Goal: Transaction & Acquisition: Obtain resource

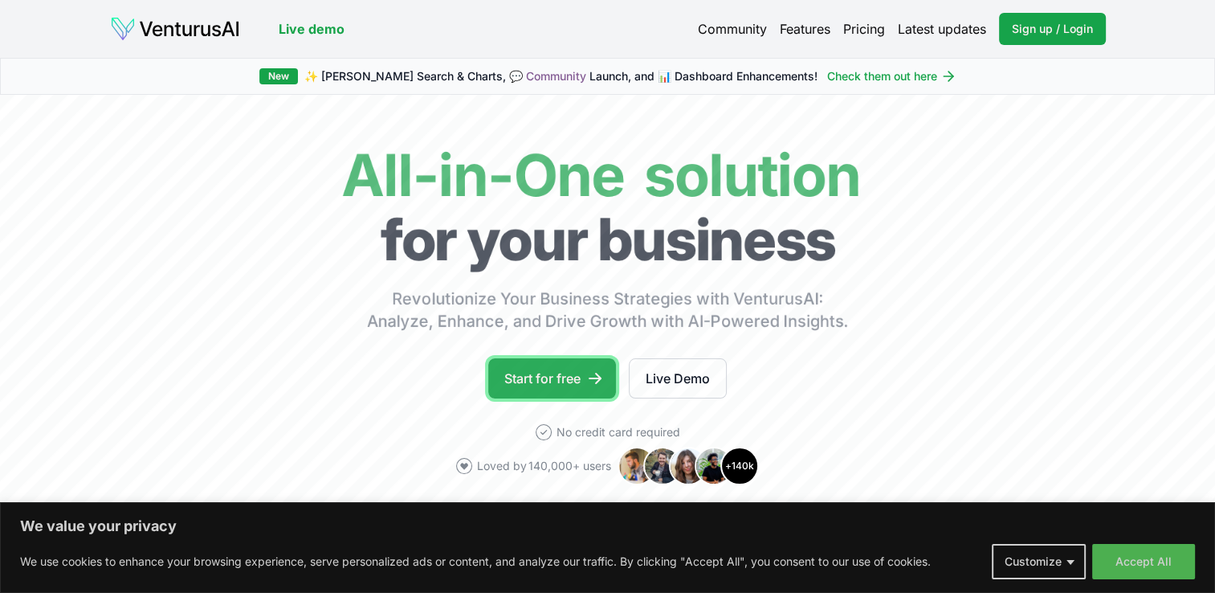
click at [504, 373] on link "Start for free" at bounding box center [552, 378] width 128 height 40
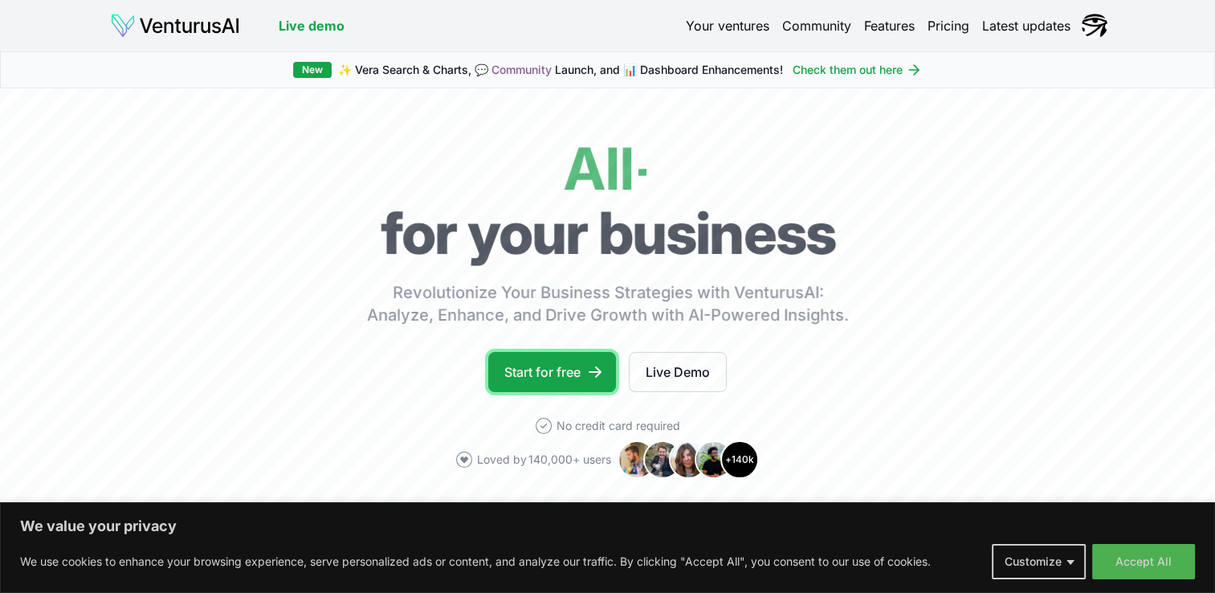
click at [573, 370] on link "Start for free" at bounding box center [552, 372] width 128 height 40
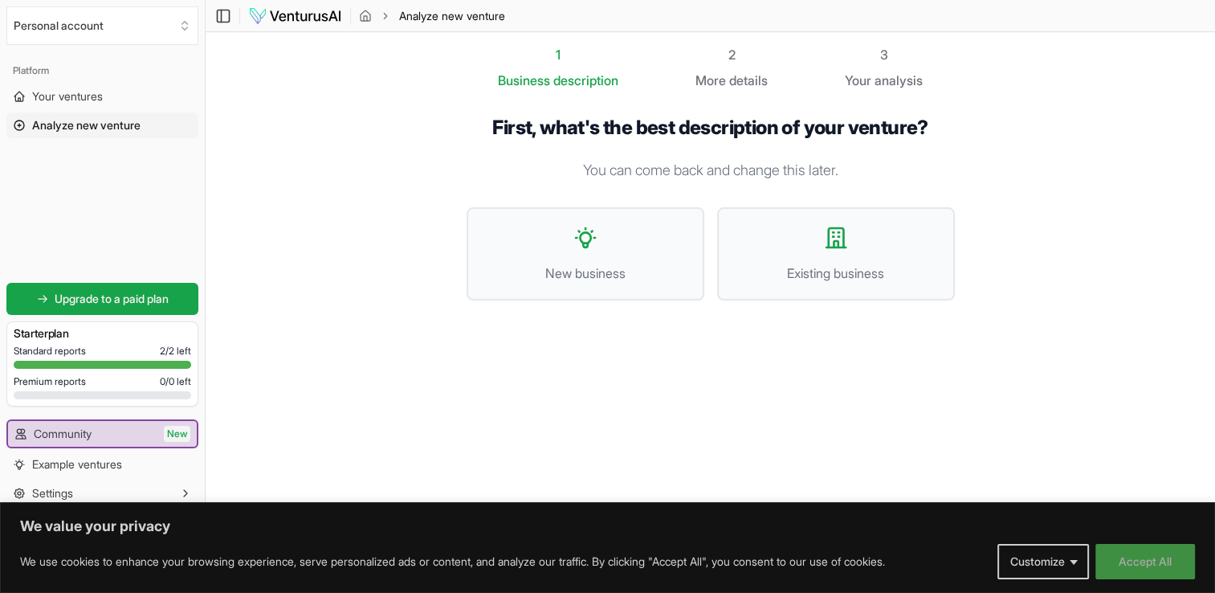
click at [1152, 560] on button "Accept All" at bounding box center [1145, 561] width 100 height 35
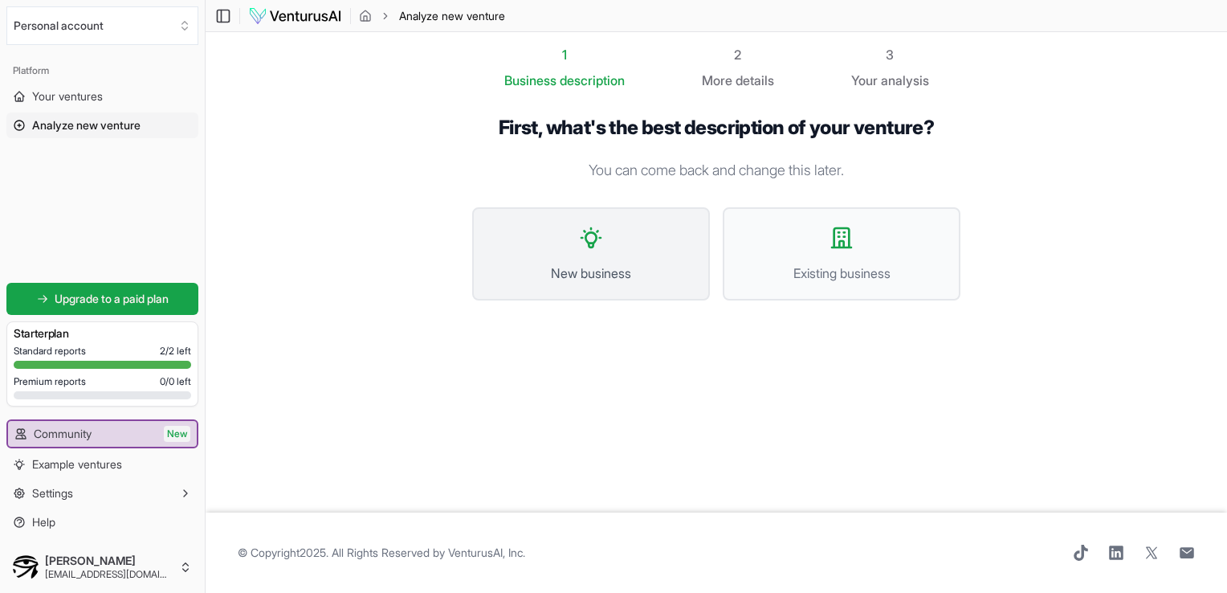
click at [655, 280] on span "New business" at bounding box center [591, 272] width 202 height 19
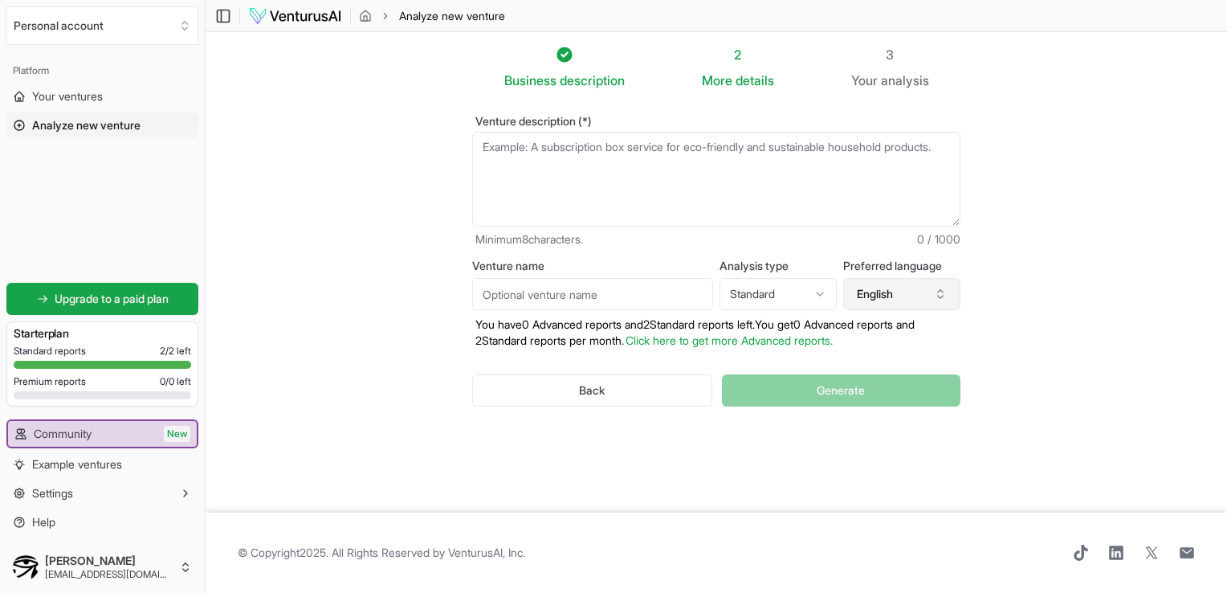
click at [861, 294] on button "English" at bounding box center [901, 294] width 117 height 32
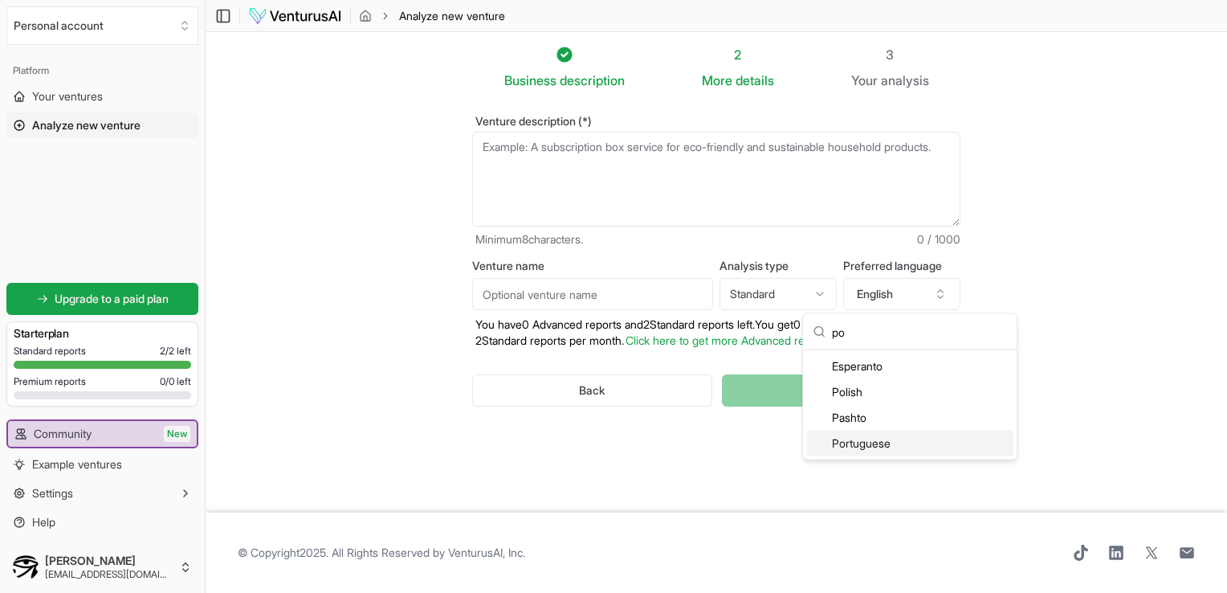
type input "po"
click at [899, 438] on div "Portuguese" at bounding box center [909, 443] width 207 height 26
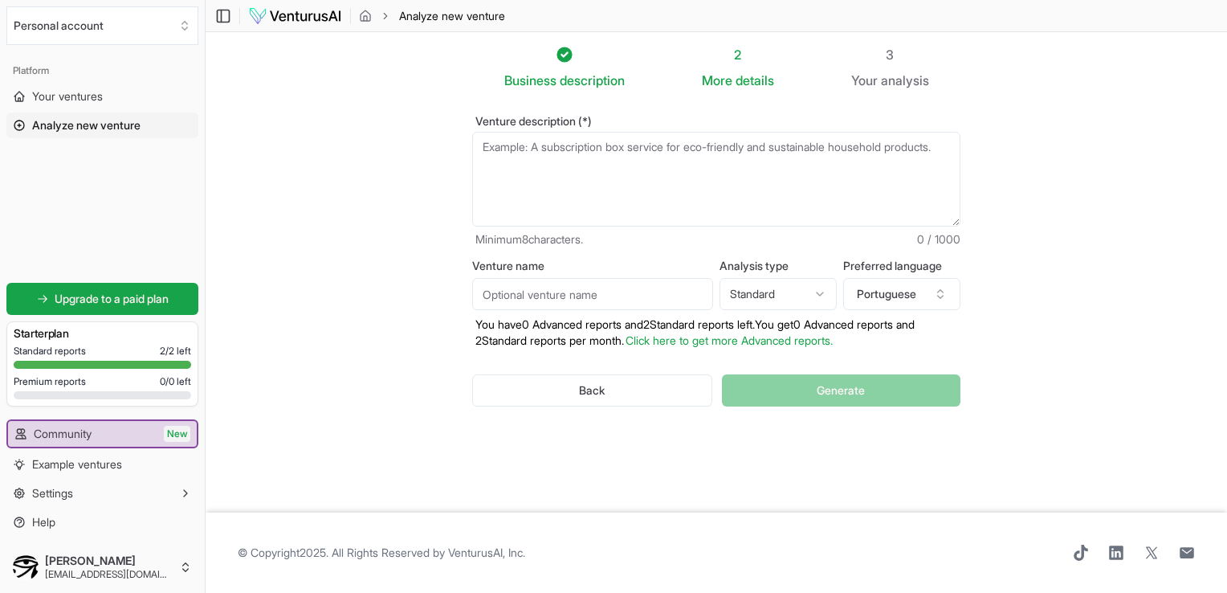
paste textarea ""Quero criar um negócio de impressão 3D personalizado chamado Mayar3D, com foco…"
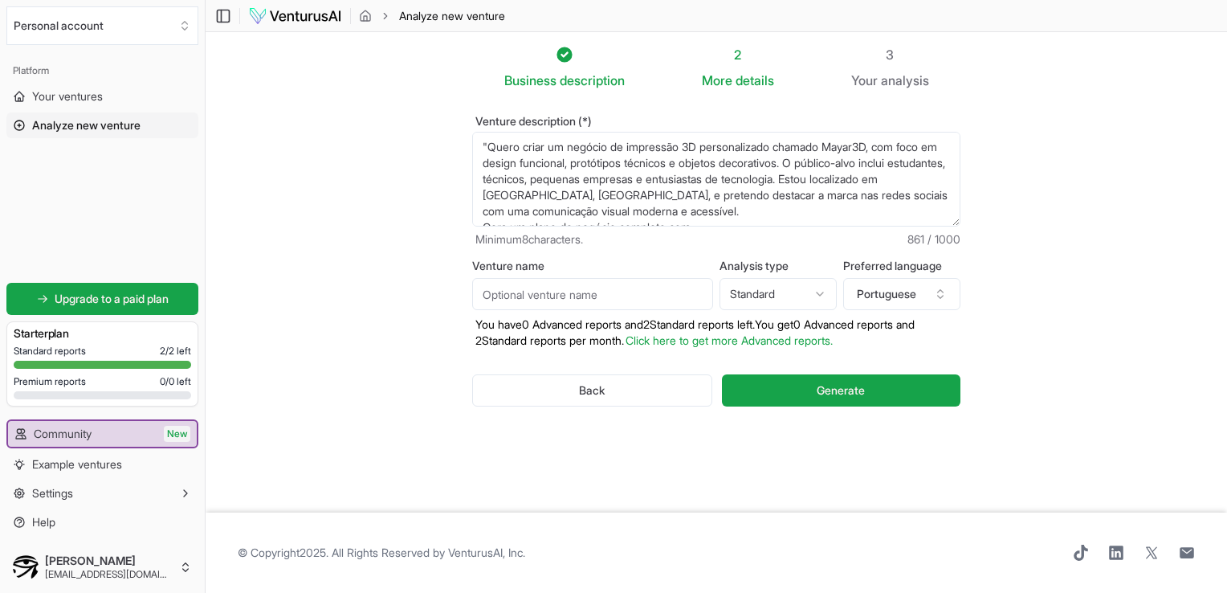
click at [652, 195] on textarea ""Quero criar um negócio de impressão 3D personalizado chamado Mayar3D, com foco…" at bounding box center [716, 179] width 488 height 95
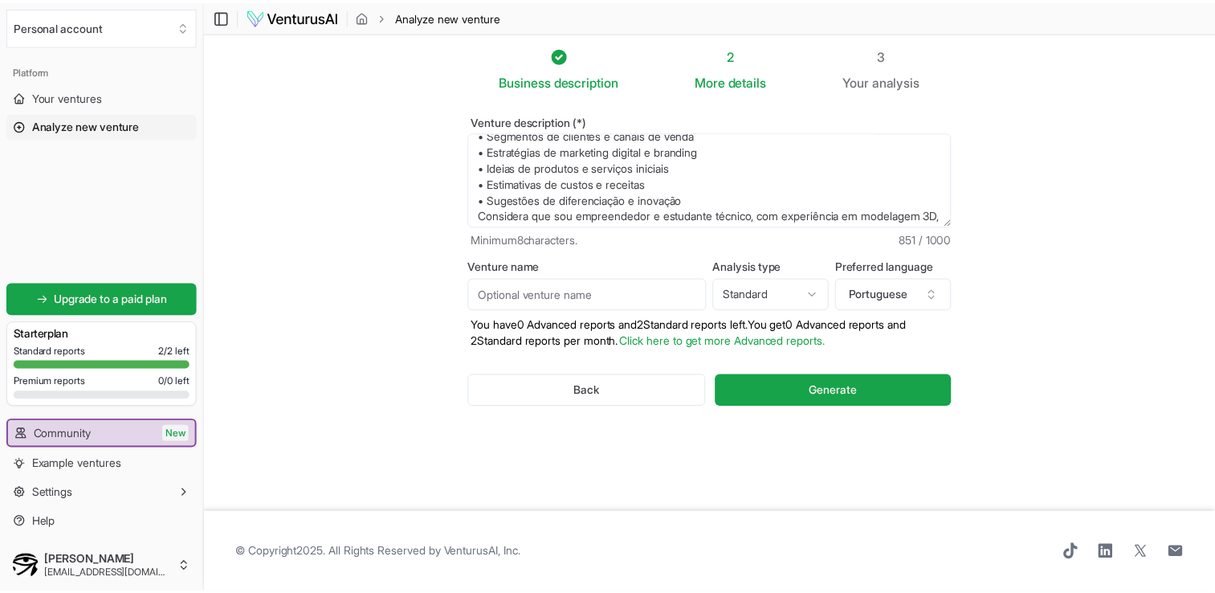
scroll to position [161, 0]
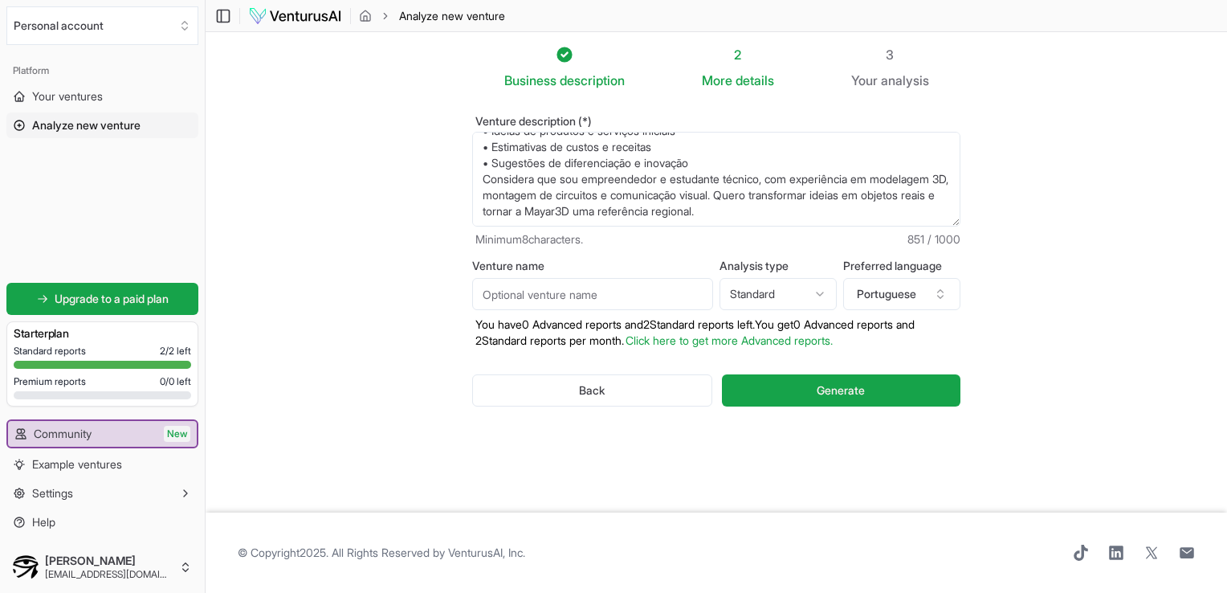
type textarea ""Quero criar um negócio de impressão 3D personalizado chamado Mayar3D, com foco…"
click at [582, 303] on input "Venture name" at bounding box center [592, 294] width 241 height 32
type input "Luis Silva"
click at [834, 384] on span "Generate" at bounding box center [841, 390] width 48 height 16
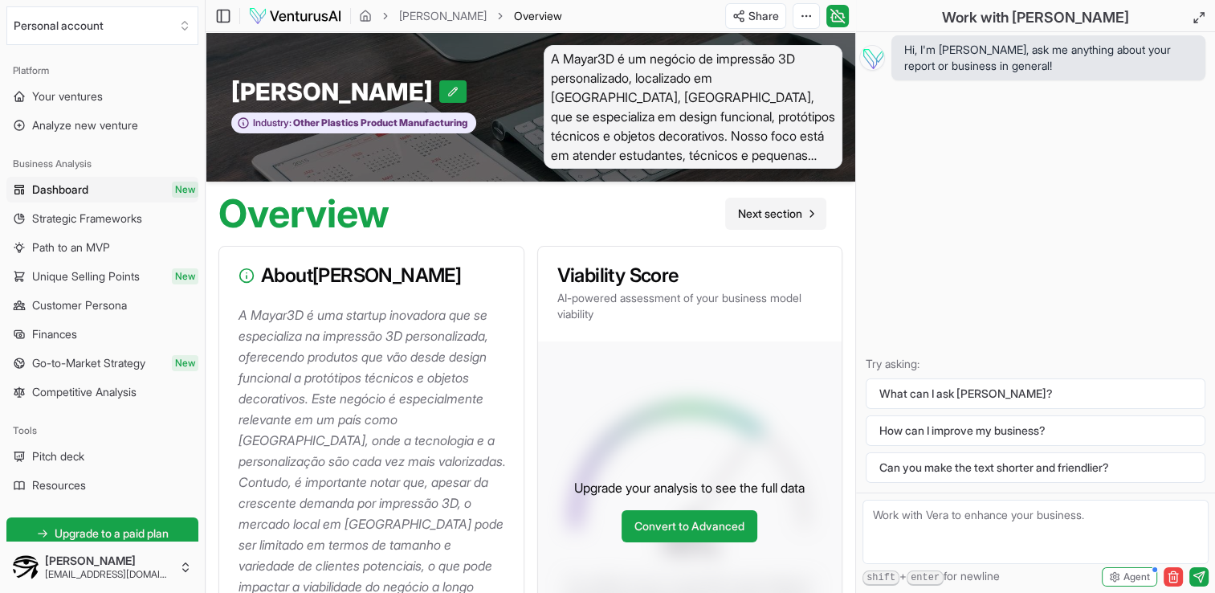
click at [758, 217] on span "Next section" at bounding box center [770, 214] width 64 height 16
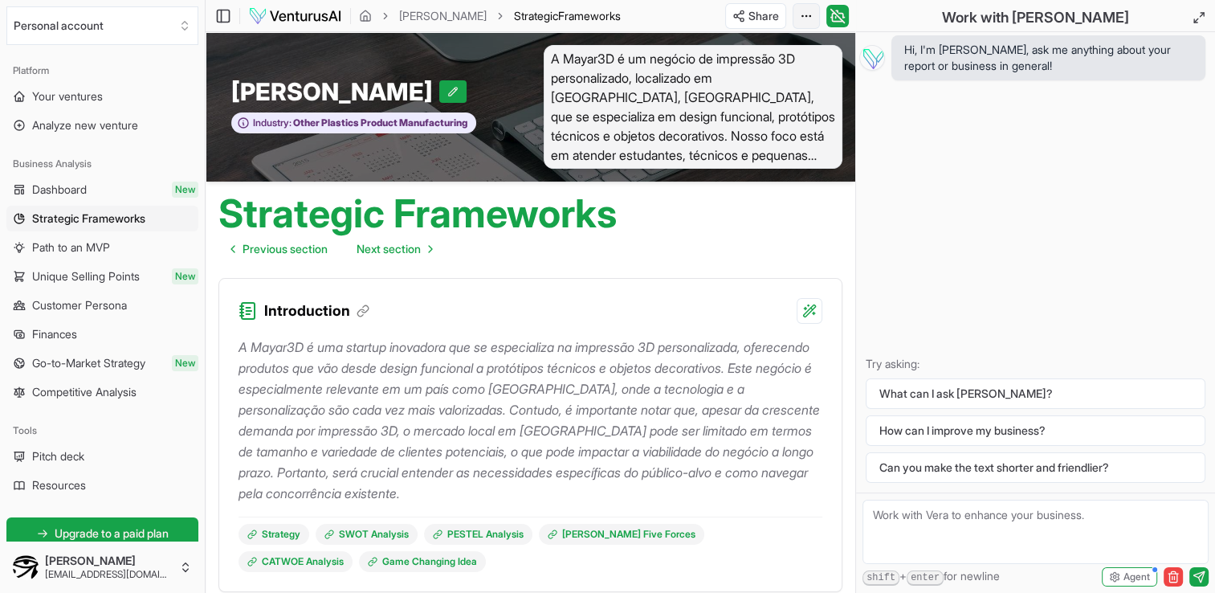
click at [801, 18] on html "We value your privacy We use cookies to enhance your browsing experience, serve…" at bounding box center [607, 296] width 1215 height 593
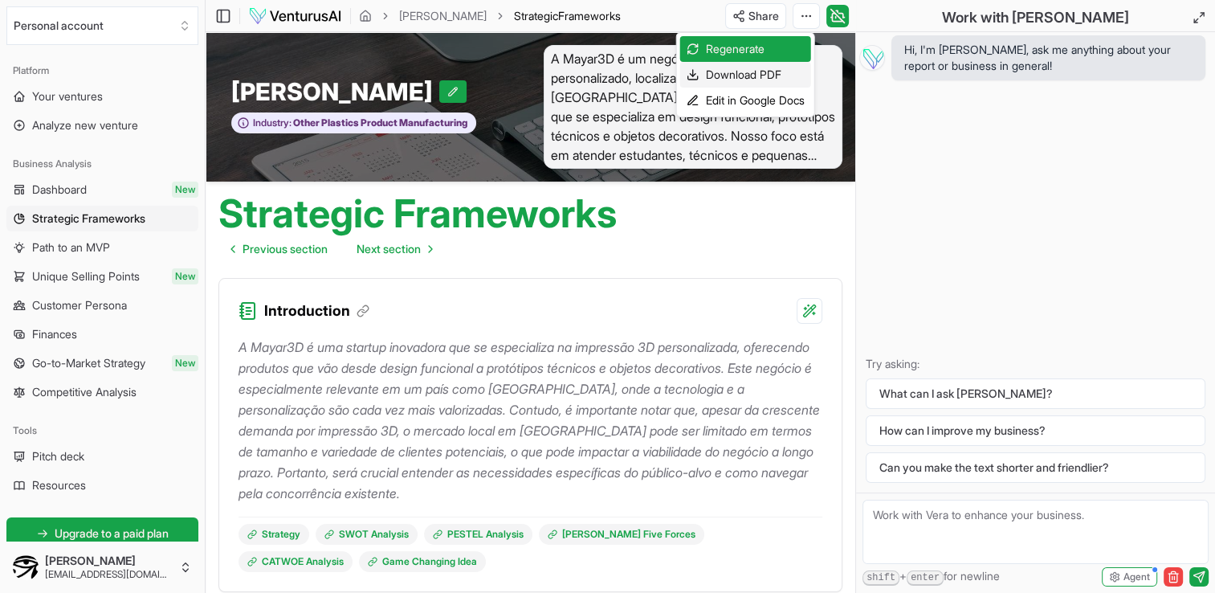
click at [777, 77] on div "Download PDF" at bounding box center [745, 75] width 131 height 26
